Goal: Transaction & Acquisition: Purchase product/service

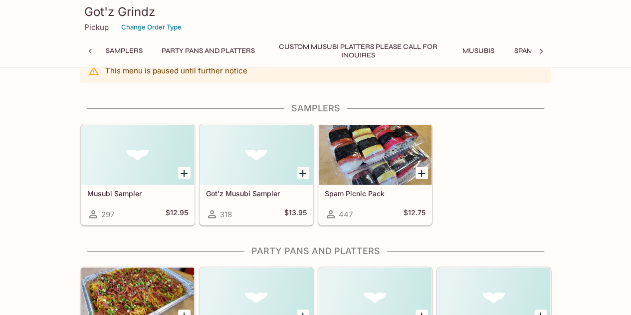
scroll to position [20, 0]
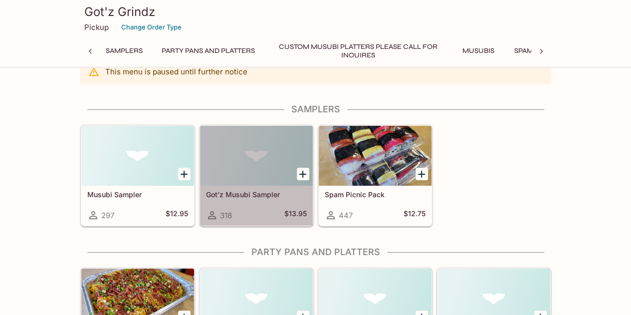
click at [262, 178] on div at bounding box center [256, 156] width 113 height 60
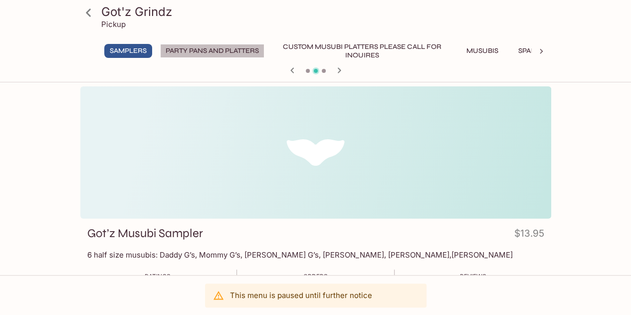
click at [226, 49] on button "Party Pans and Platters" at bounding box center [212, 51] width 104 height 14
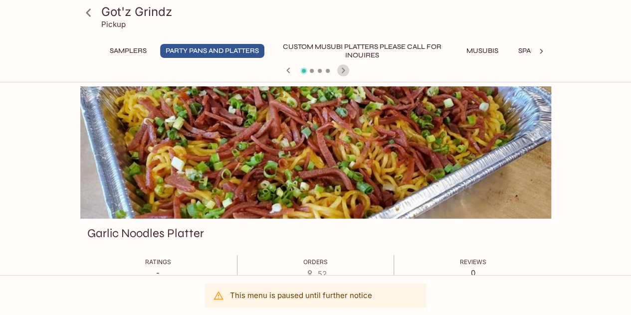
click at [343, 71] on icon "button" at bounding box center [342, 69] width 3 height 5
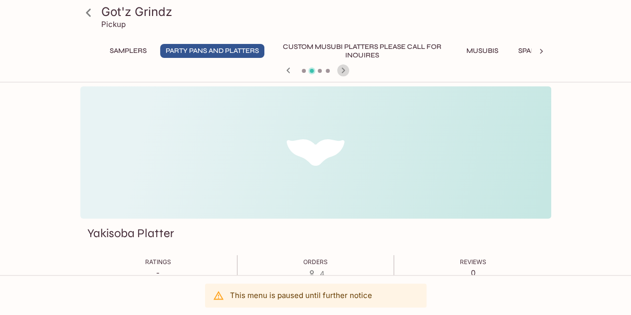
click at [343, 71] on icon "button" at bounding box center [342, 69] width 3 height 5
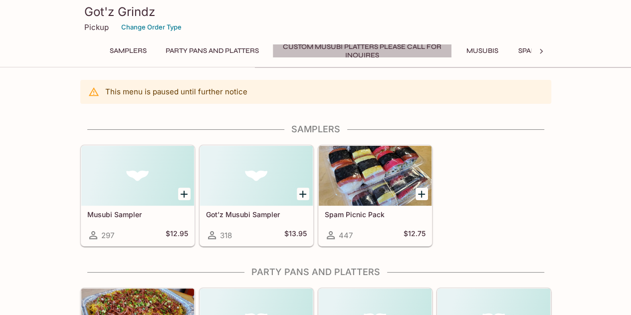
click at [365, 51] on button "Custom Musubi Platters PLEASE CALL FOR INQUIRES" at bounding box center [362, 51] width 180 height 14
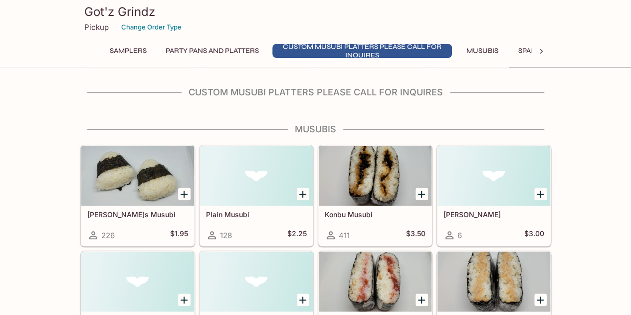
scroll to position [323, 0]
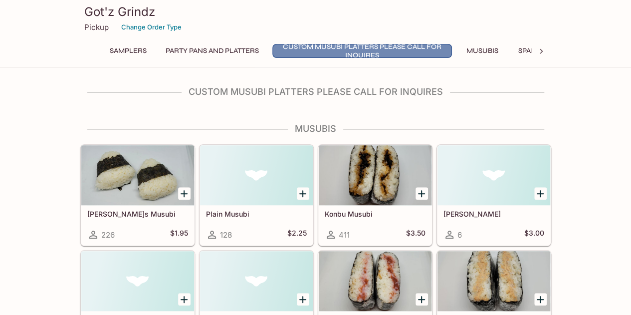
click at [365, 51] on button "Custom Musubi Platters PLEASE CALL FOR INQUIRES" at bounding box center [362, 51] width 180 height 14
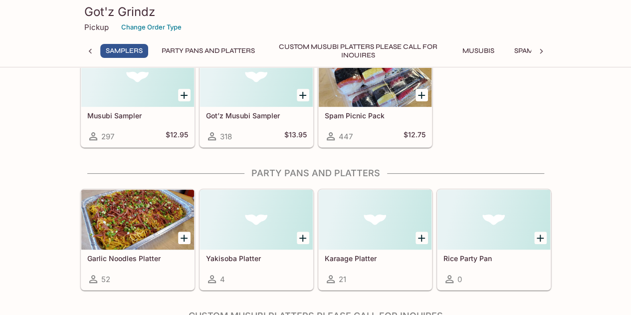
scroll to position [0, 4]
